Goal: Find specific page/section: Find specific page/section

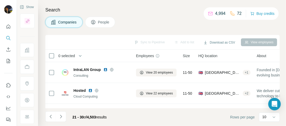
scroll to position [82, 0]
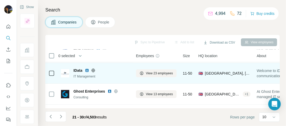
click at [93, 71] on icon at bounding box center [93, 69] width 1 height 3
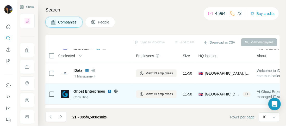
click at [116, 91] on icon at bounding box center [115, 91] width 3 height 0
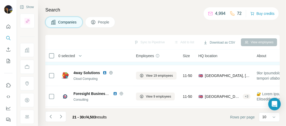
scroll to position [122, 0]
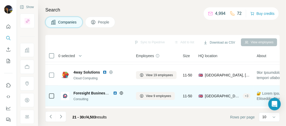
click at [122, 91] on icon at bounding box center [121, 93] width 4 height 4
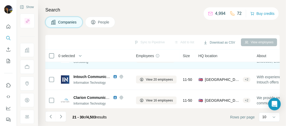
scroll to position [160, 0]
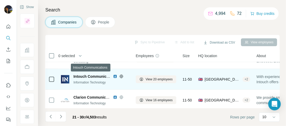
click at [100, 75] on span "Intouch Communications" at bounding box center [95, 76] width 44 height 4
copy span "Intouch Communications"
click at [121, 77] on icon at bounding box center [121, 76] width 4 height 4
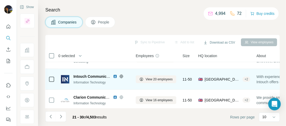
scroll to position [164, 0]
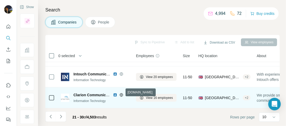
click at [121, 93] on icon at bounding box center [121, 95] width 4 height 4
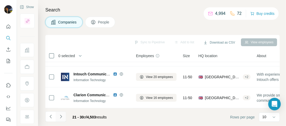
click at [60, 117] on icon "Navigate to next page" at bounding box center [60, 116] width 5 height 5
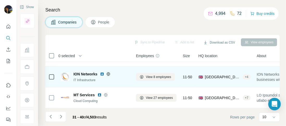
scroll to position [0, 0]
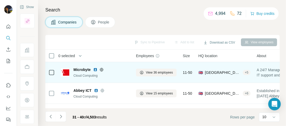
click at [101, 69] on icon at bounding box center [101, 69] width 4 height 4
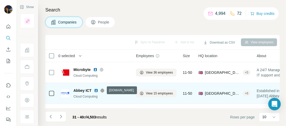
click at [102, 91] on icon at bounding box center [102, 90] width 4 height 4
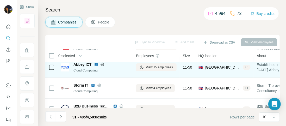
scroll to position [37, 0]
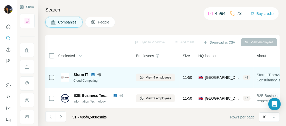
click at [99, 74] on icon at bounding box center [98, 74] width 3 height 0
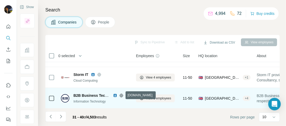
click at [122, 94] on icon at bounding box center [120, 94] width 1 height 3
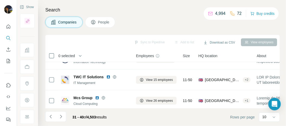
scroll to position [76, 0]
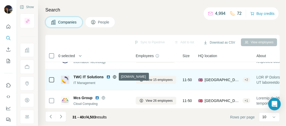
click at [115, 75] on icon at bounding box center [114, 77] width 4 height 4
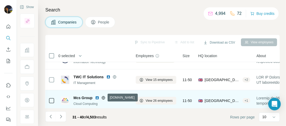
click at [105, 97] on icon at bounding box center [103, 97] width 4 height 4
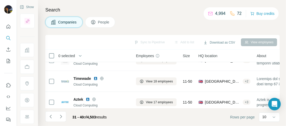
scroll to position [124, 0]
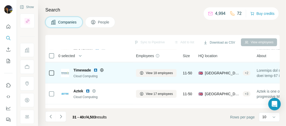
click at [102, 70] on icon at bounding box center [101, 69] width 1 height 3
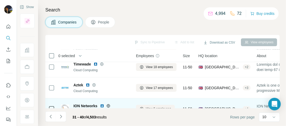
scroll to position [135, 0]
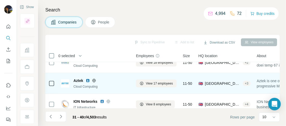
click at [95, 80] on icon at bounding box center [94, 80] width 4 height 4
click at [94, 79] on icon at bounding box center [94, 80] width 4 height 4
